Goal: Task Accomplishment & Management: Complete application form

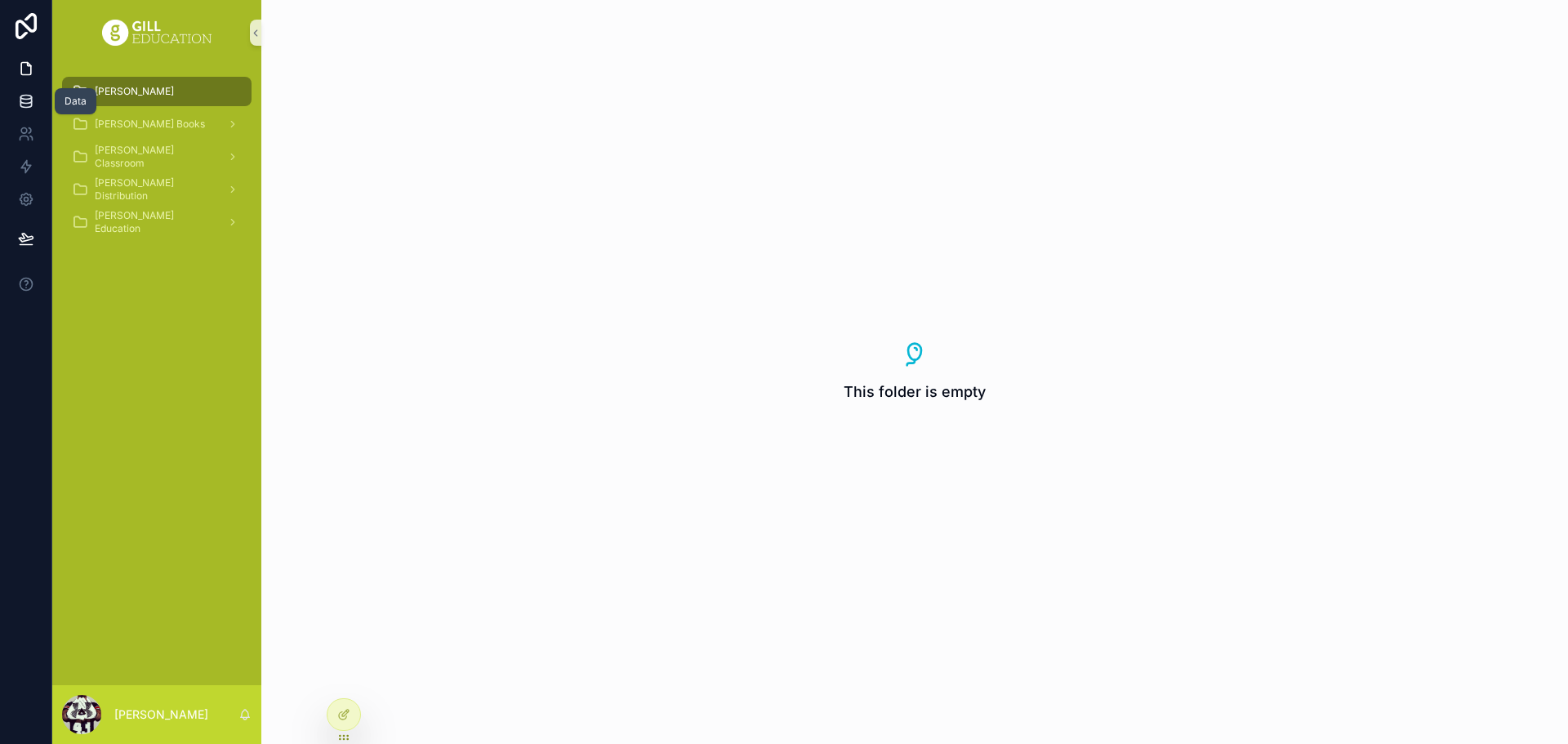
click at [35, 105] on link at bounding box center [26, 101] width 52 height 33
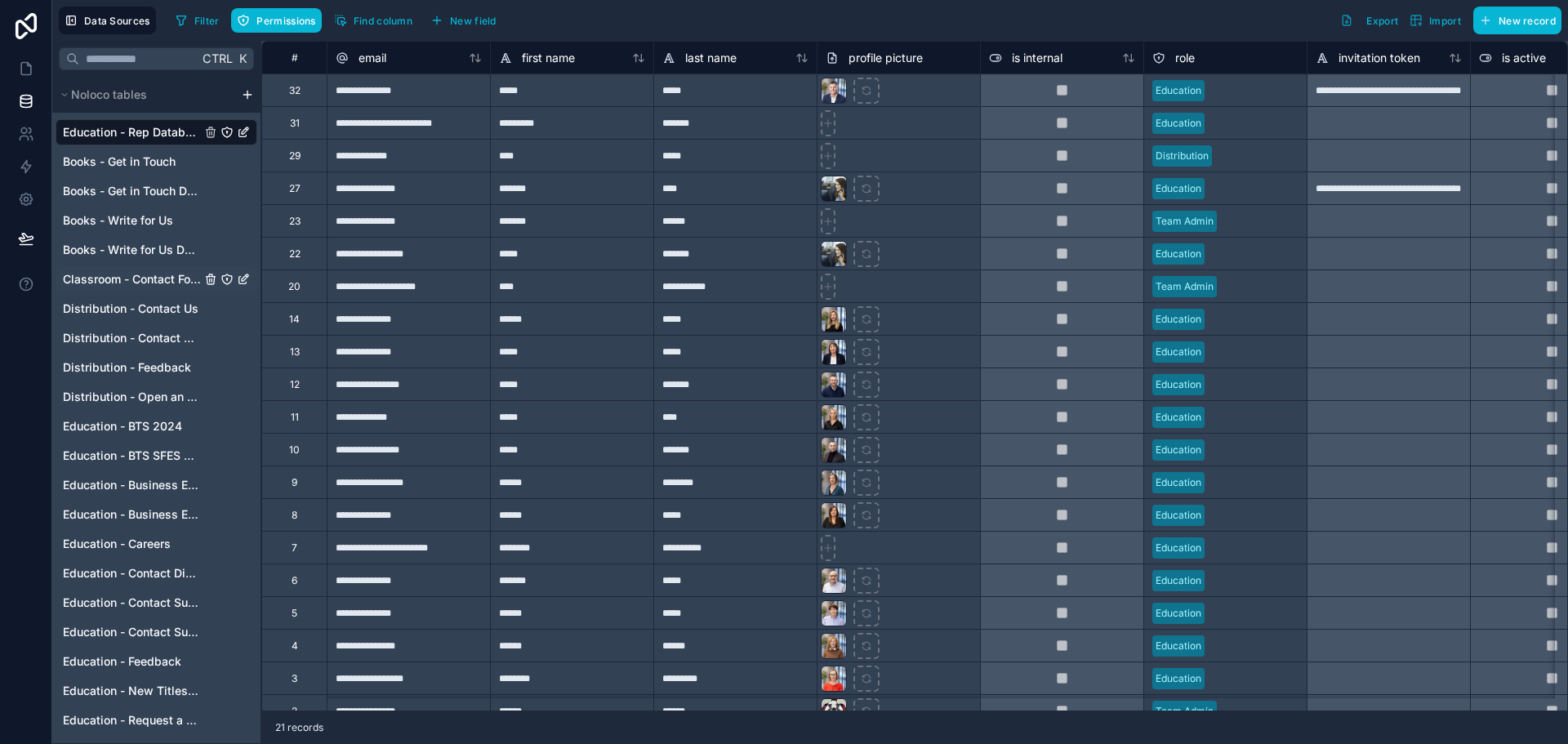
click at [135, 269] on div "Classroom - Contact Form" at bounding box center [157, 280] width 202 height 26
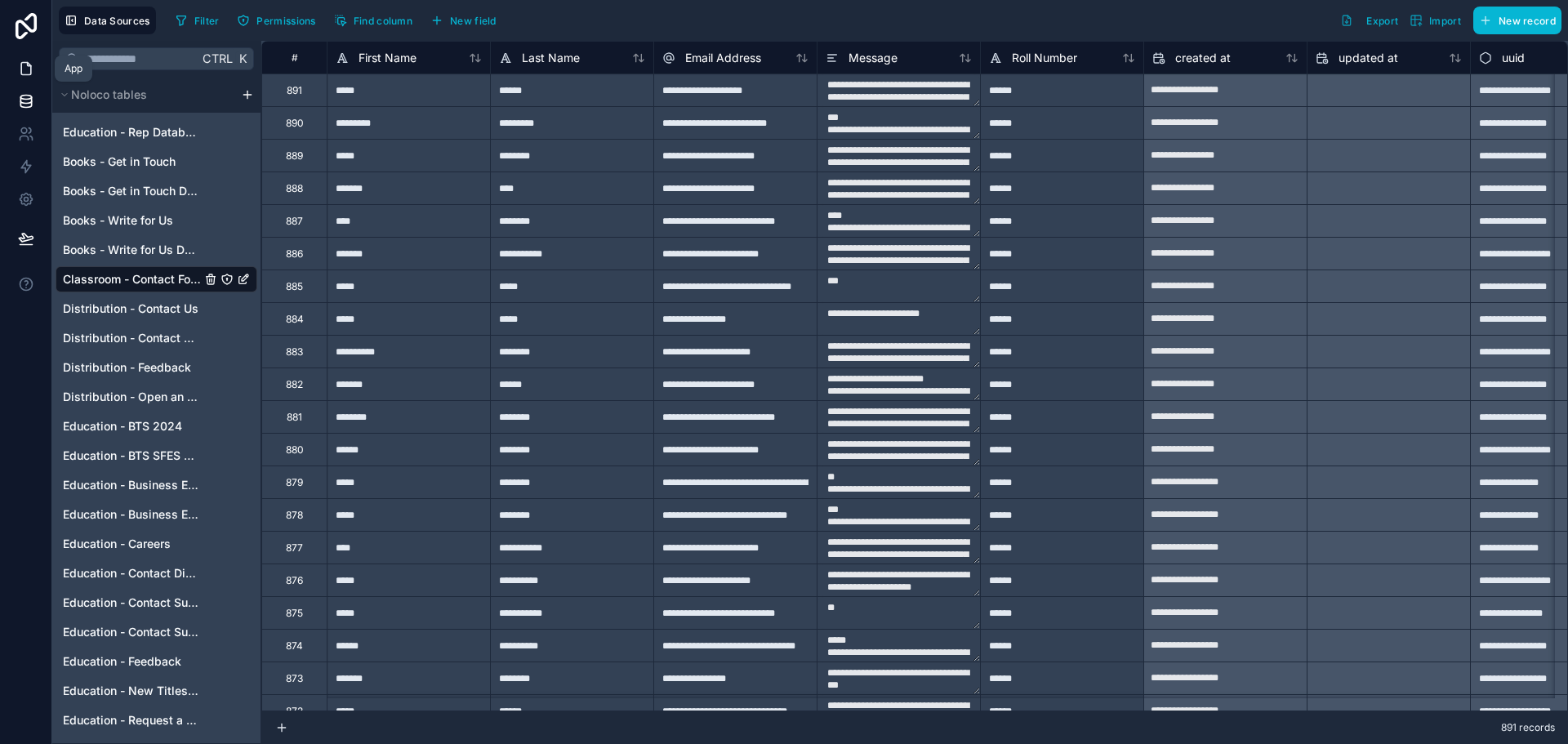
click at [24, 71] on icon at bounding box center [26, 68] width 16 height 16
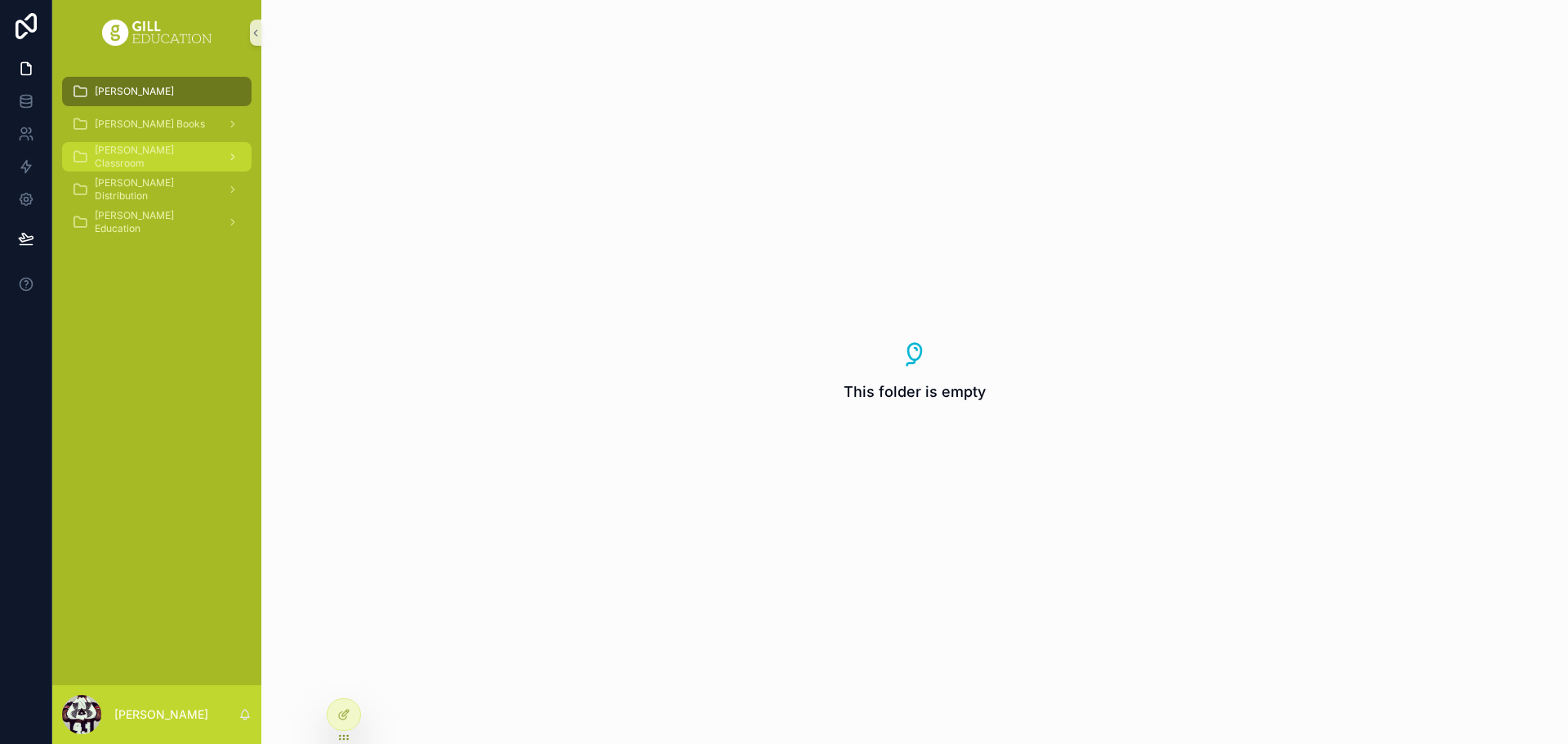
click at [170, 166] on div "[PERSON_NAME] Classroom" at bounding box center [157, 157] width 169 height 26
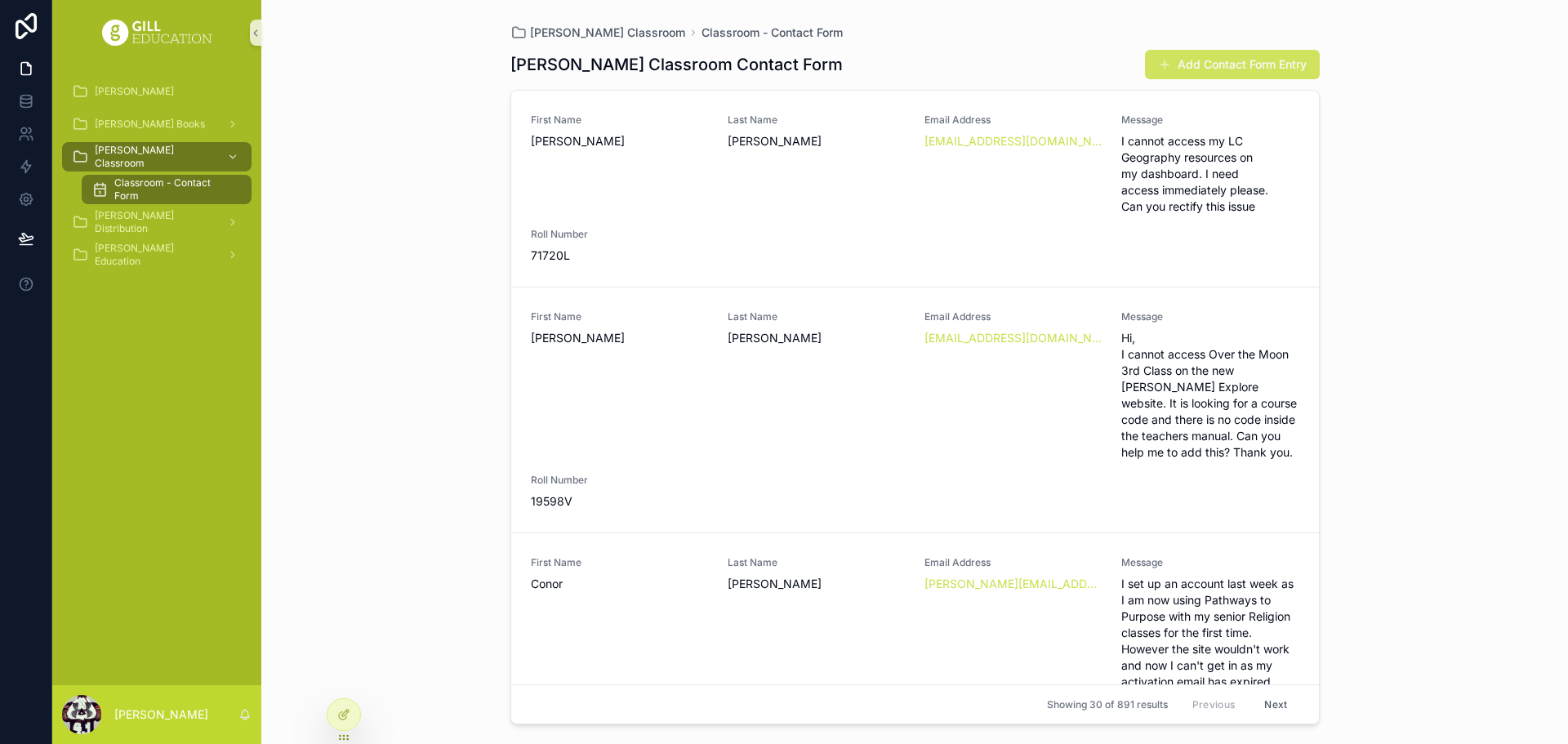
click at [1167, 66] on span "scrollable content" at bounding box center [1164, 64] width 13 height 13
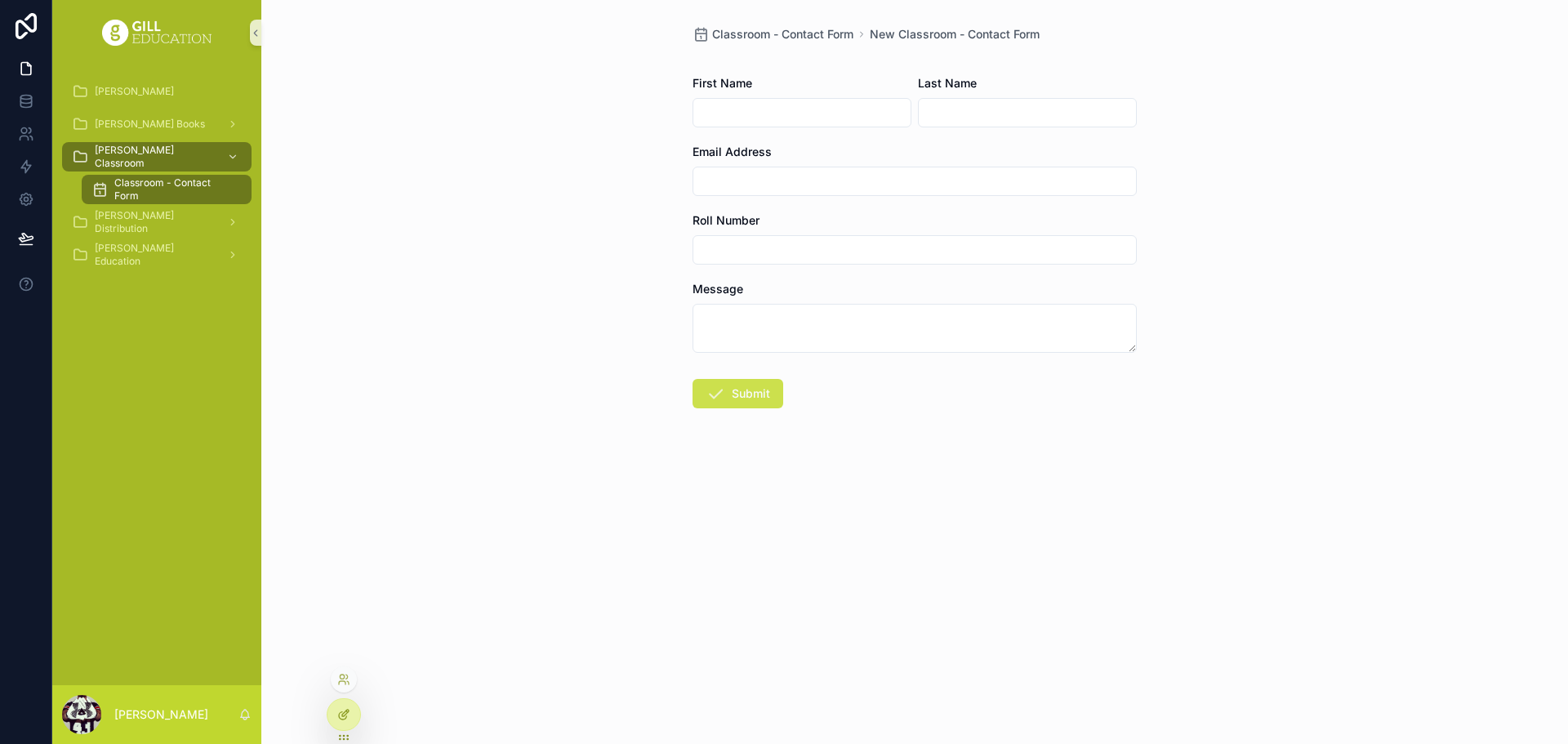
click at [338, 703] on div at bounding box center [344, 715] width 33 height 31
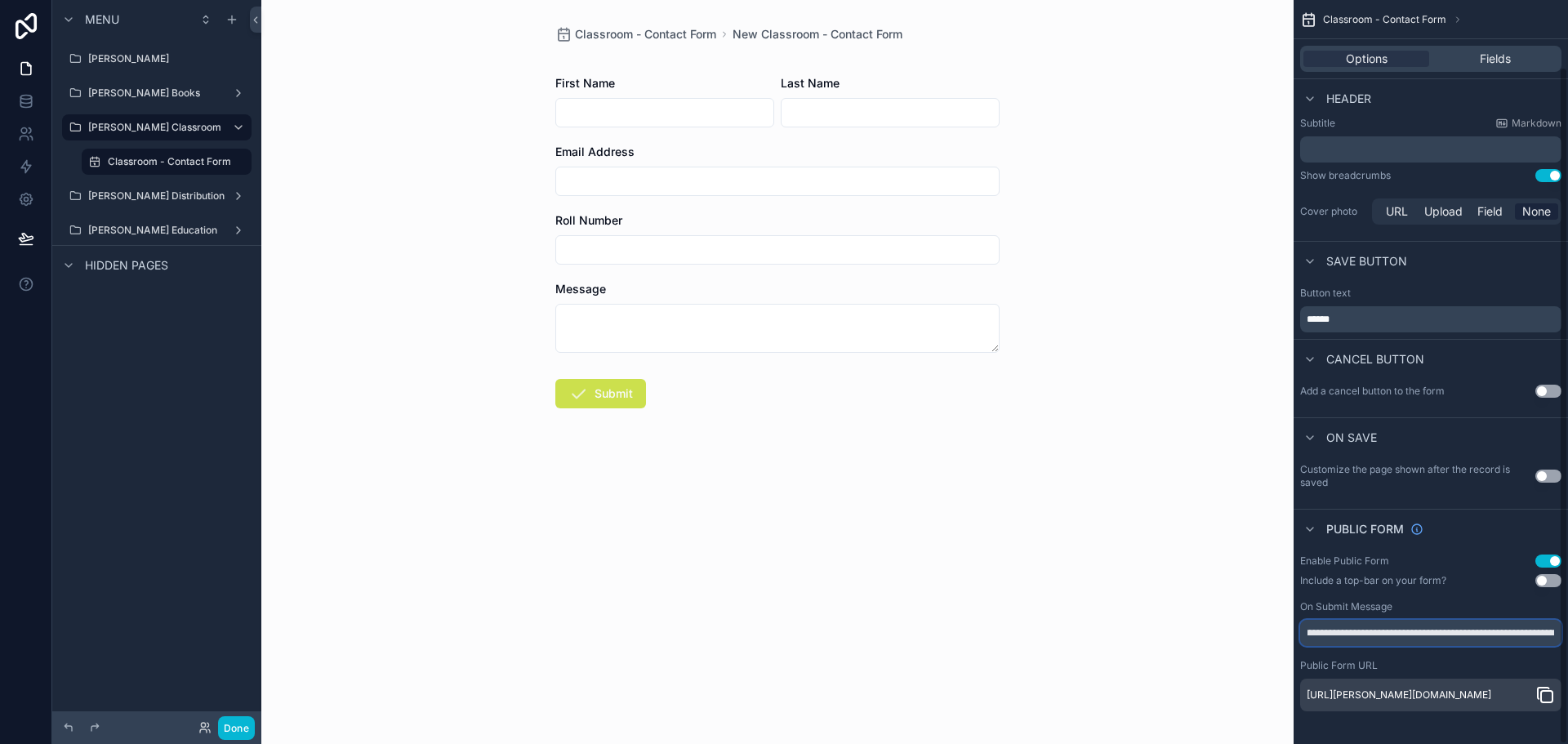
scroll to position [0, 278]
drag, startPoint x: 1391, startPoint y: 624, endPoint x: 1567, endPoint y: 621, distance: 176.0
click at [1567, 621] on div "**********" at bounding box center [1430, 632] width 274 height 169
